Goal: Task Accomplishment & Management: Manage account settings

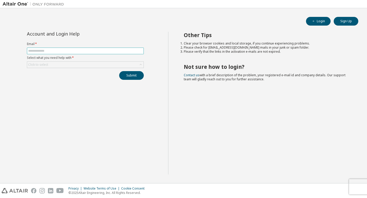
click at [38, 49] on input "text" at bounding box center [85, 51] width 114 height 4
click at [45, 67] on div "Click to select" at bounding box center [38, 65] width 22 height 6
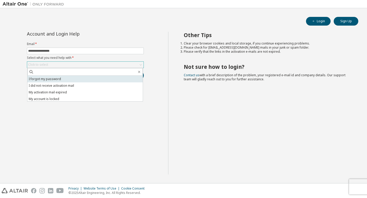
click at [43, 80] on li "I forgot my password" at bounding box center [84, 79] width 115 height 7
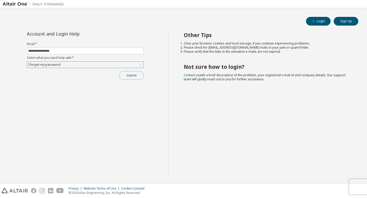
click at [130, 76] on button "Submit" at bounding box center [131, 75] width 25 height 9
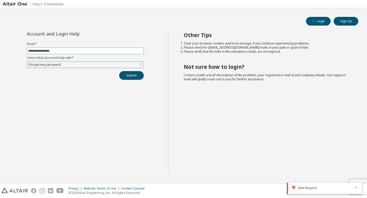
click at [128, 50] on input "**********" at bounding box center [85, 51] width 114 height 4
type input "*"
type input "**********"
click at [127, 74] on button "Submit" at bounding box center [131, 75] width 25 height 9
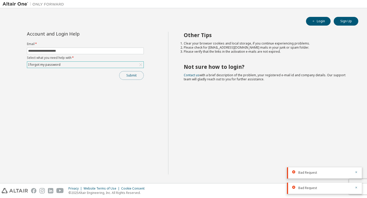
click at [136, 78] on button "Submit" at bounding box center [131, 75] width 25 height 9
click at [136, 73] on button "Submit" at bounding box center [131, 75] width 25 height 9
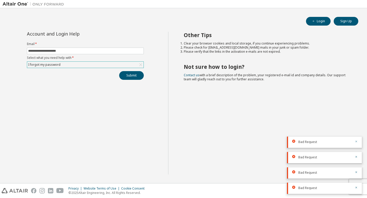
click at [355, 142] on icon "button" at bounding box center [355, 141] width 3 height 3
click at [356, 187] on icon "button" at bounding box center [355, 187] width 3 height 3
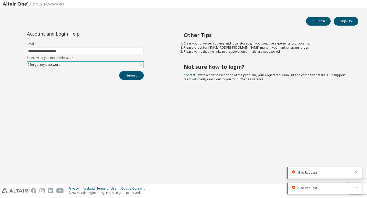
click at [356, 187] on icon "button" at bounding box center [355, 187] width 3 height 3
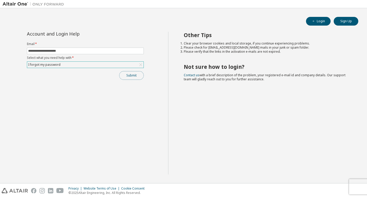
click at [134, 76] on button "Submit" at bounding box center [131, 75] width 25 height 9
click at [355, 187] on icon "button" at bounding box center [355, 187] width 3 height 3
click at [320, 20] on button "Login" at bounding box center [318, 21] width 25 height 9
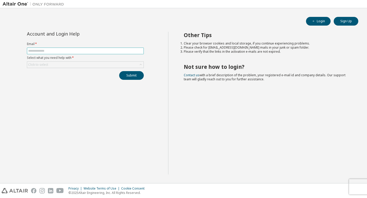
click at [43, 48] on span at bounding box center [85, 51] width 117 height 7
click at [43, 50] on input "text" at bounding box center [85, 51] width 114 height 4
type input "**********"
click at [44, 62] on div "Click to select" at bounding box center [85, 65] width 116 height 6
